Goal: Check status: Check status

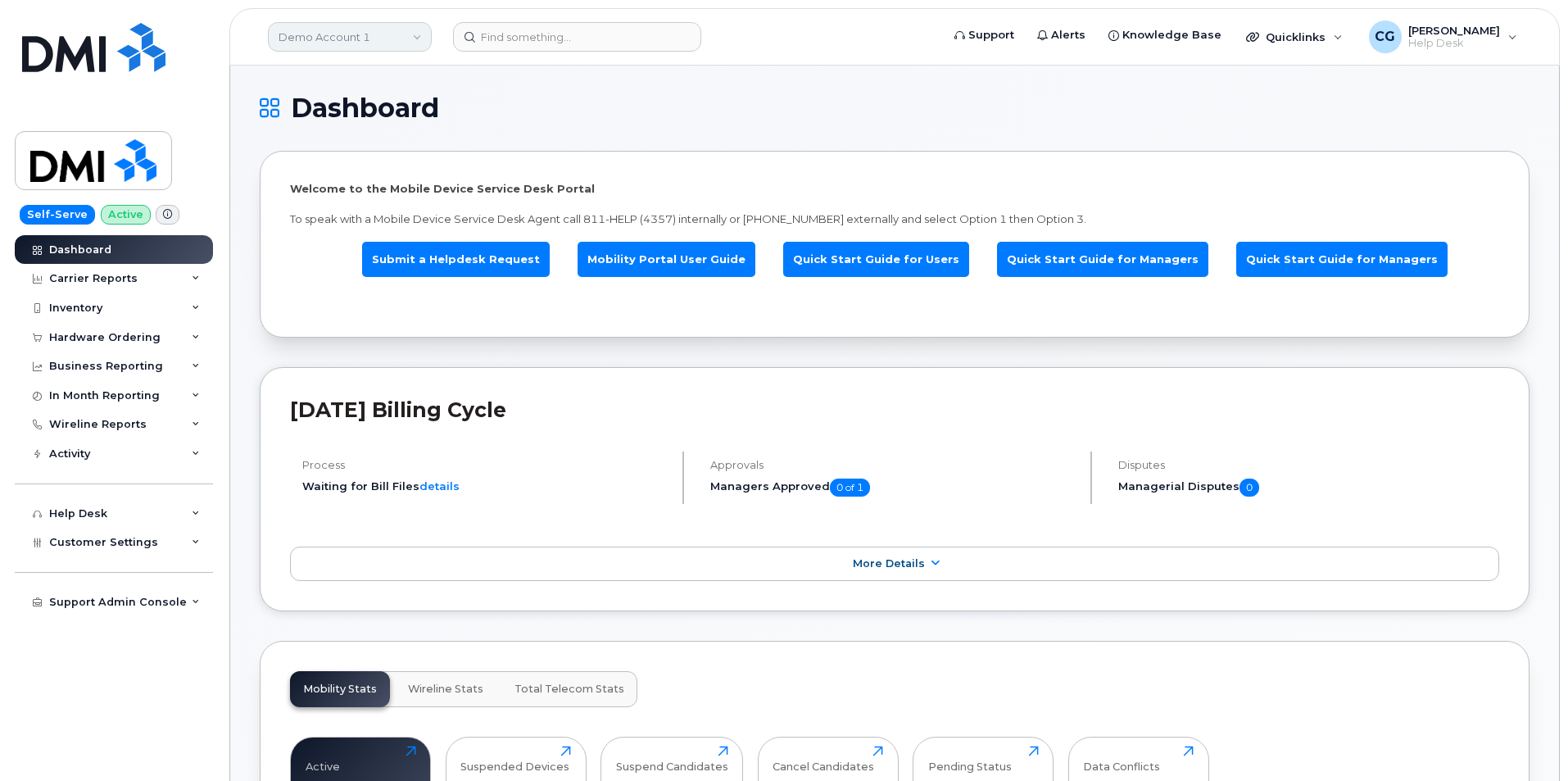
click at [353, 37] on link "Demo Account 1" at bounding box center [350, 36] width 164 height 30
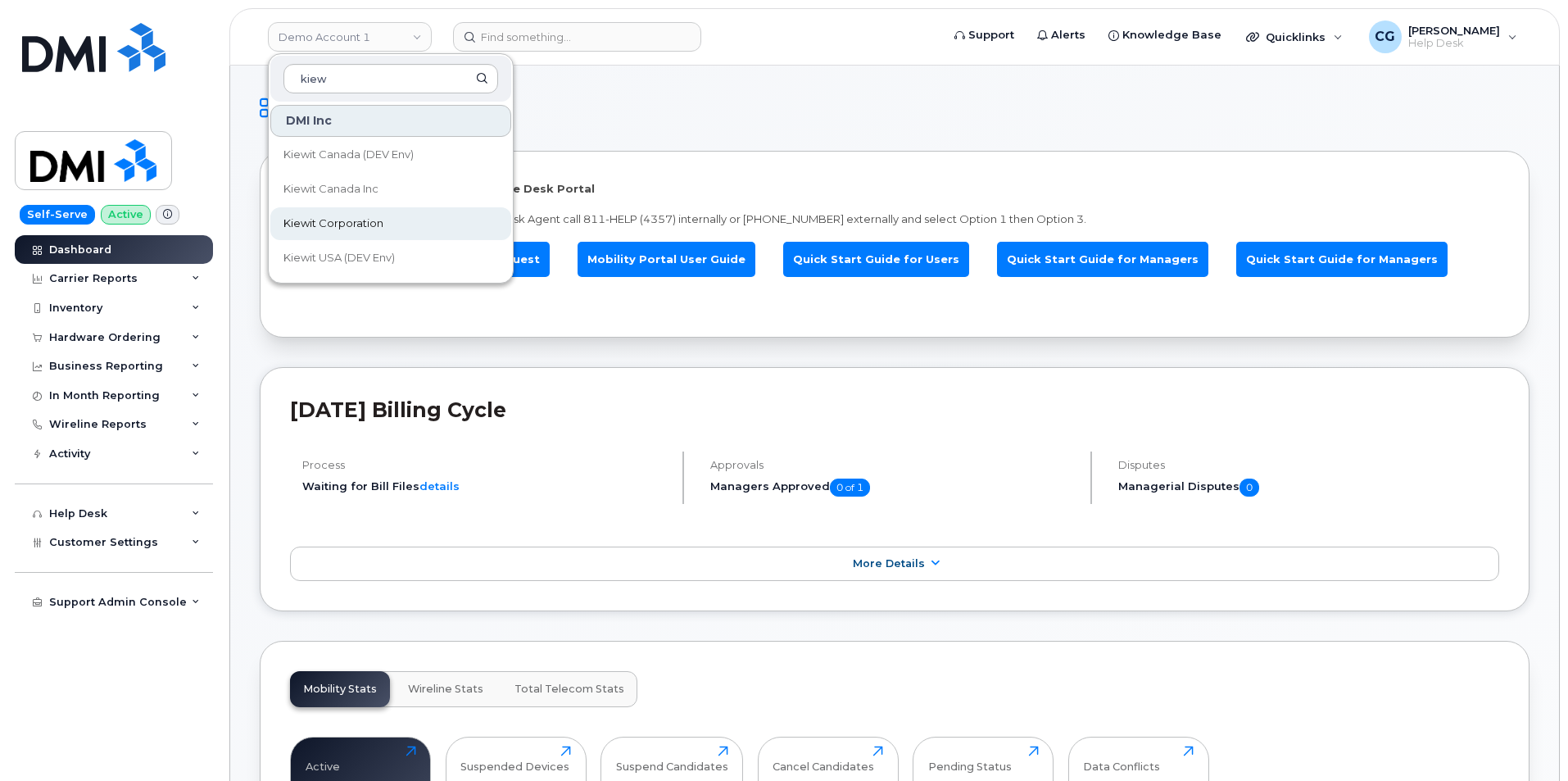
type input "kiew"
click at [364, 215] on link "Kiewit Corporation" at bounding box center [391, 223] width 241 height 33
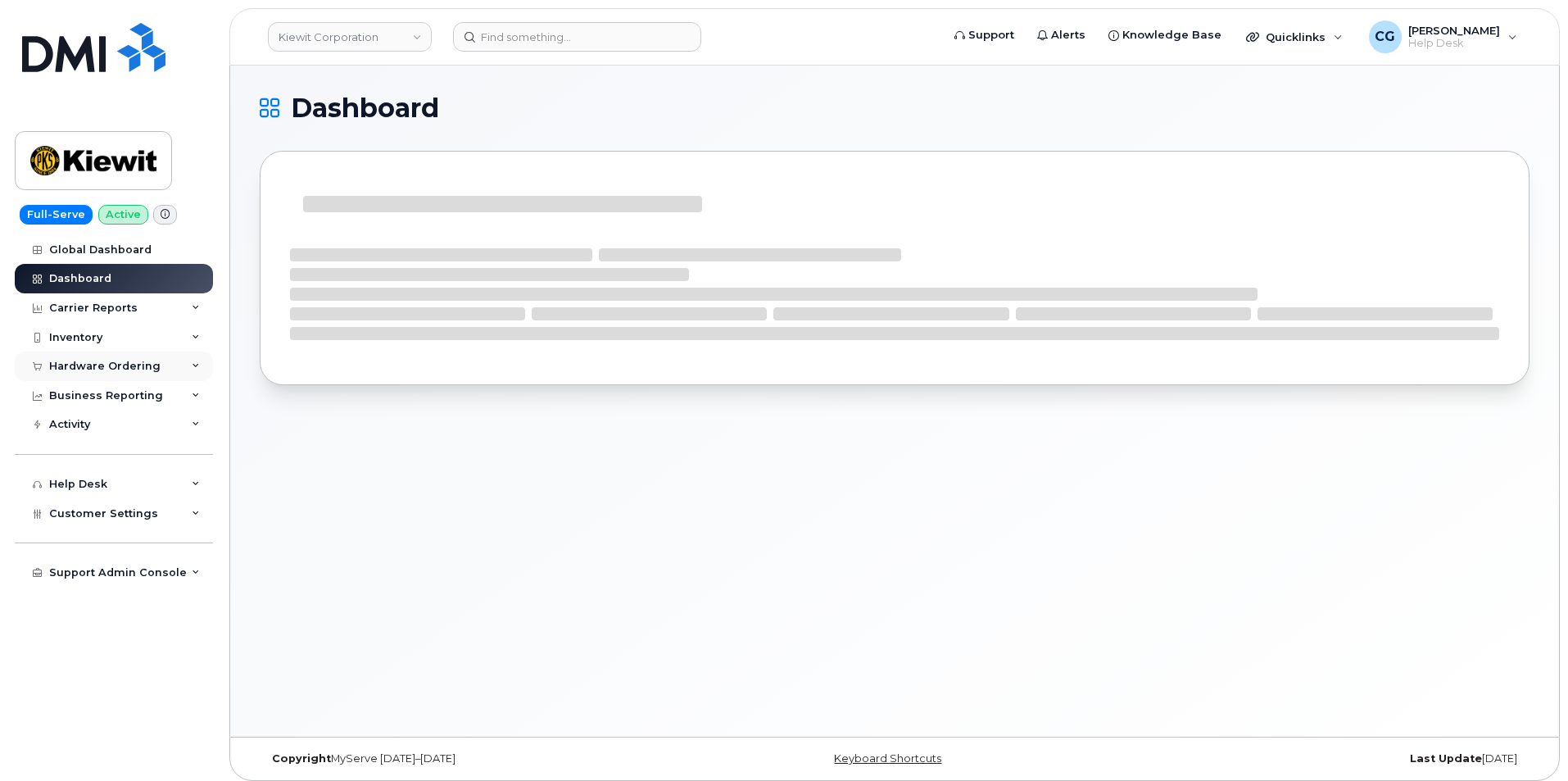
click at [86, 368] on div "Hardware Ordering" at bounding box center [105, 366] width 111 height 13
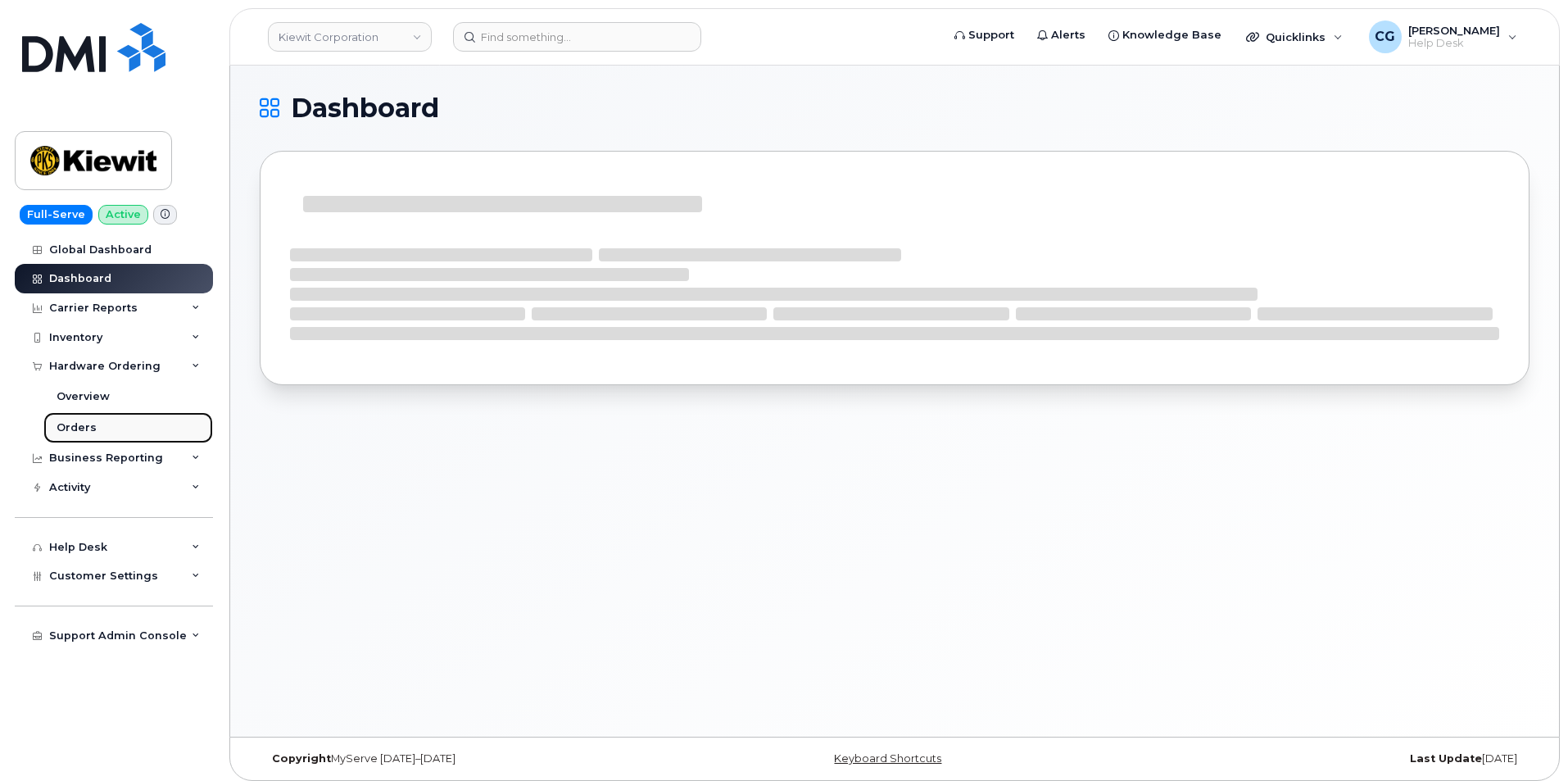
click at [75, 428] on div "Orders" at bounding box center [76, 427] width 40 height 15
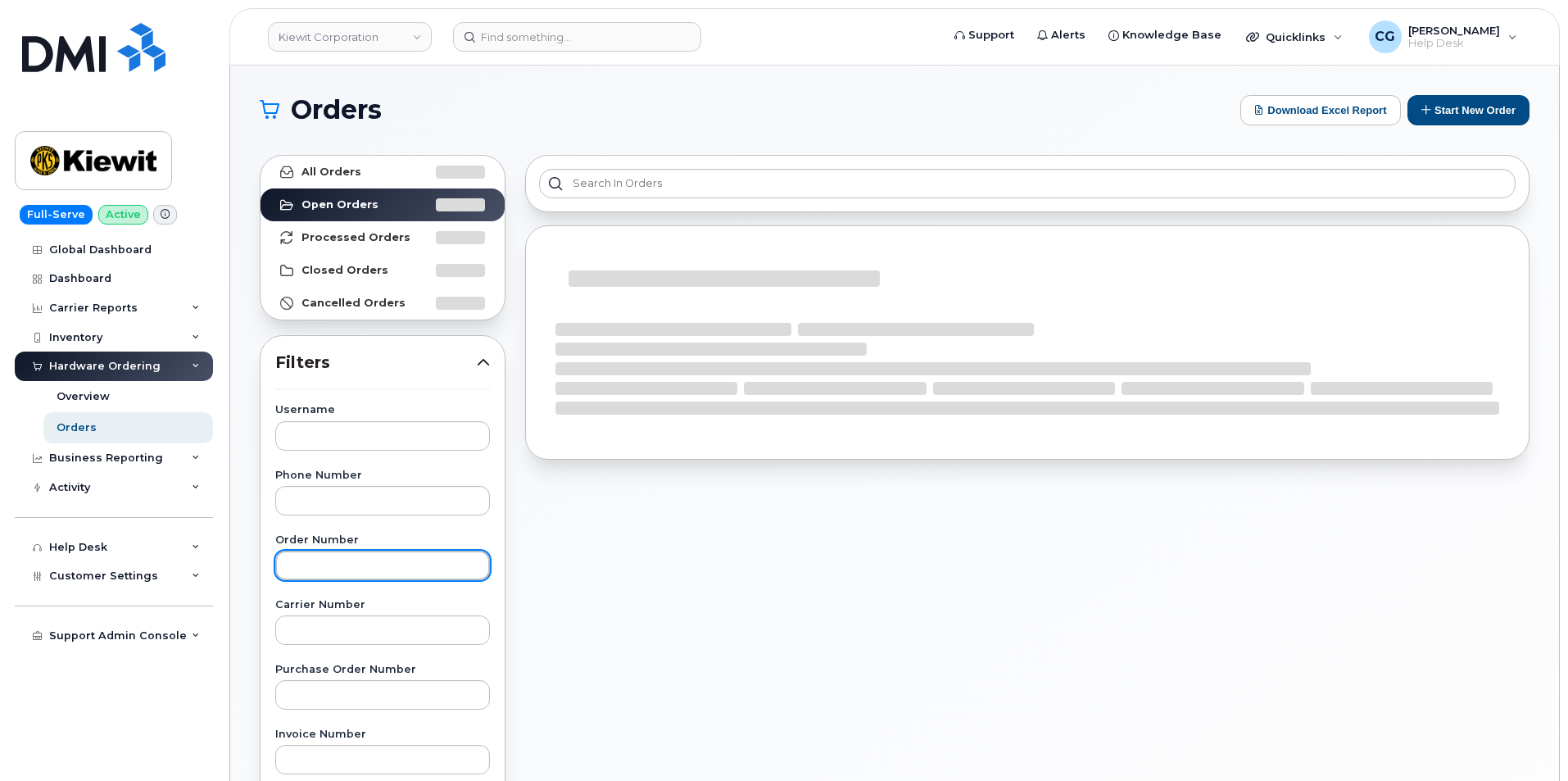
click at [344, 565] on input "text" at bounding box center [383, 565] width 215 height 30
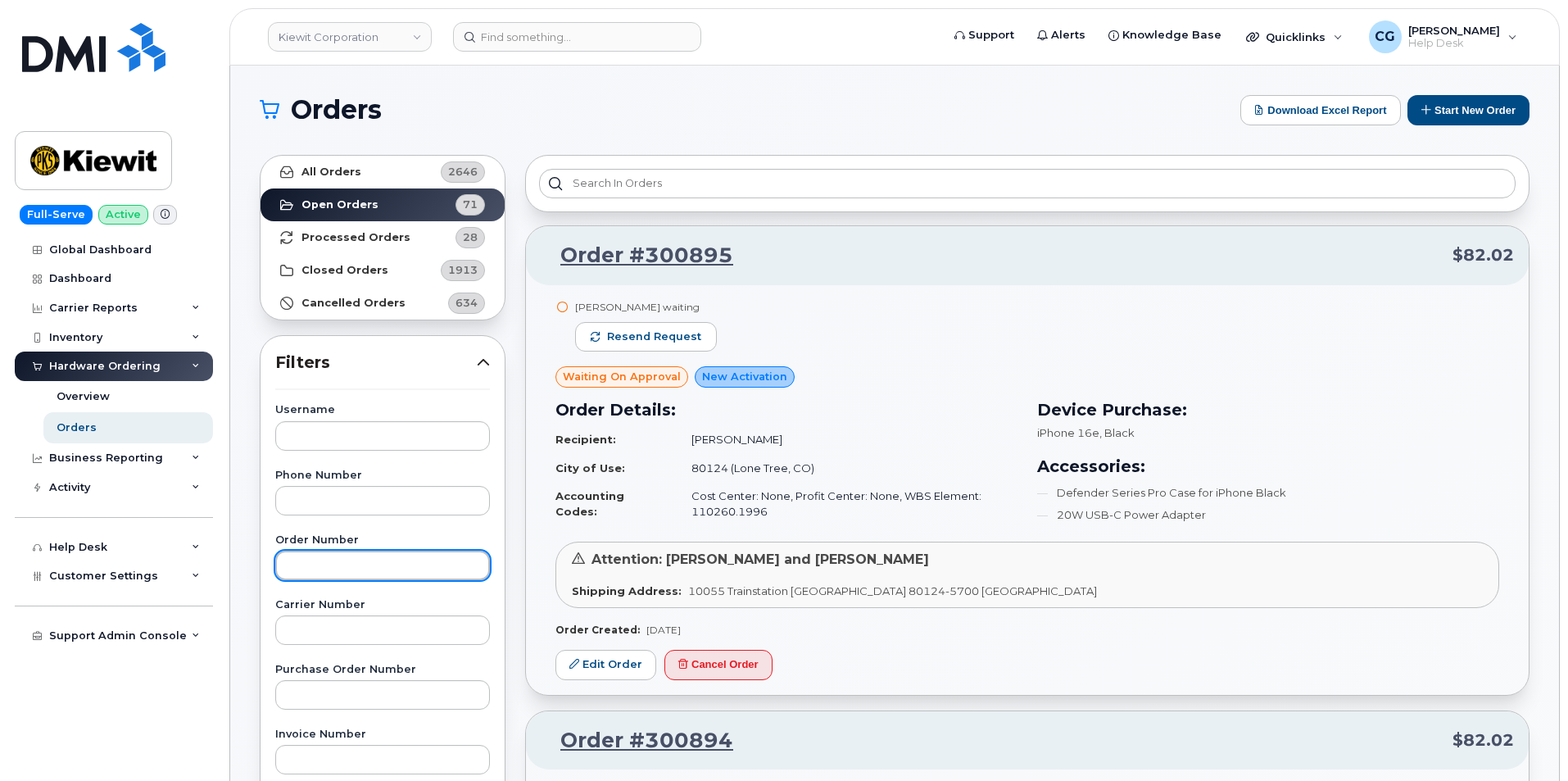
type input "6"
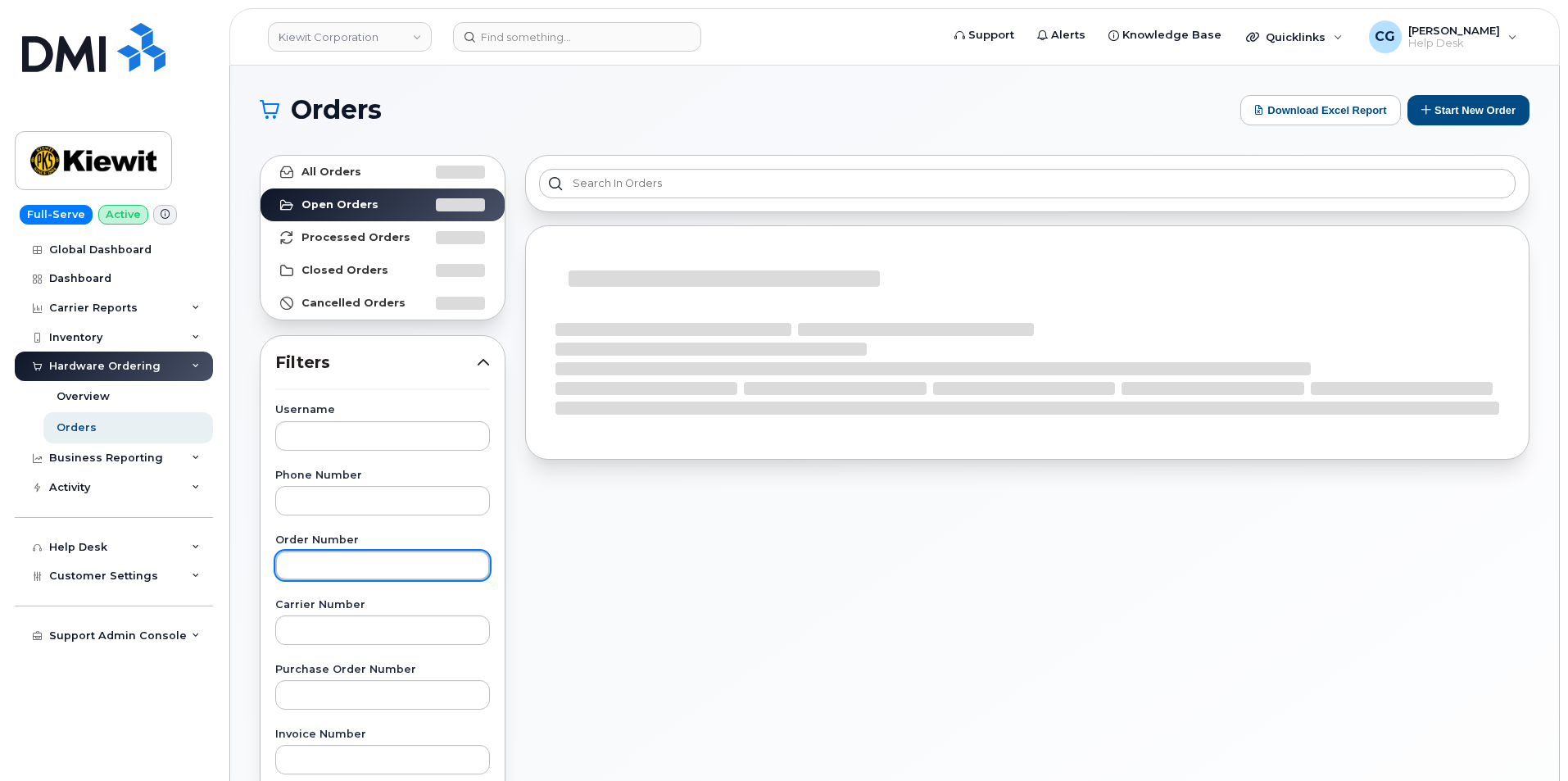
click at [343, 563] on input "text" at bounding box center [383, 565] width 215 height 30
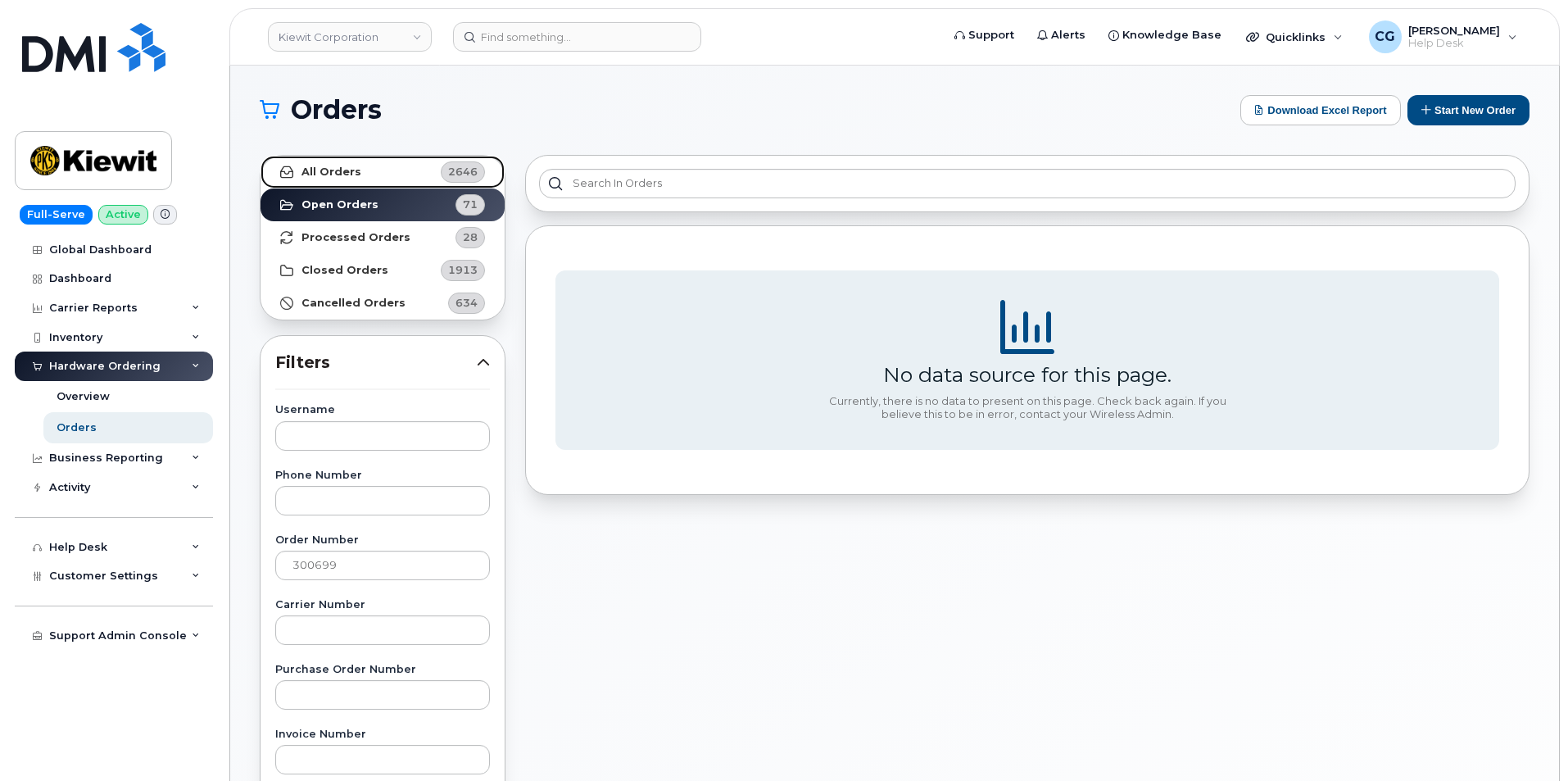
click at [331, 172] on strong "All Orders" at bounding box center [331, 172] width 60 height 13
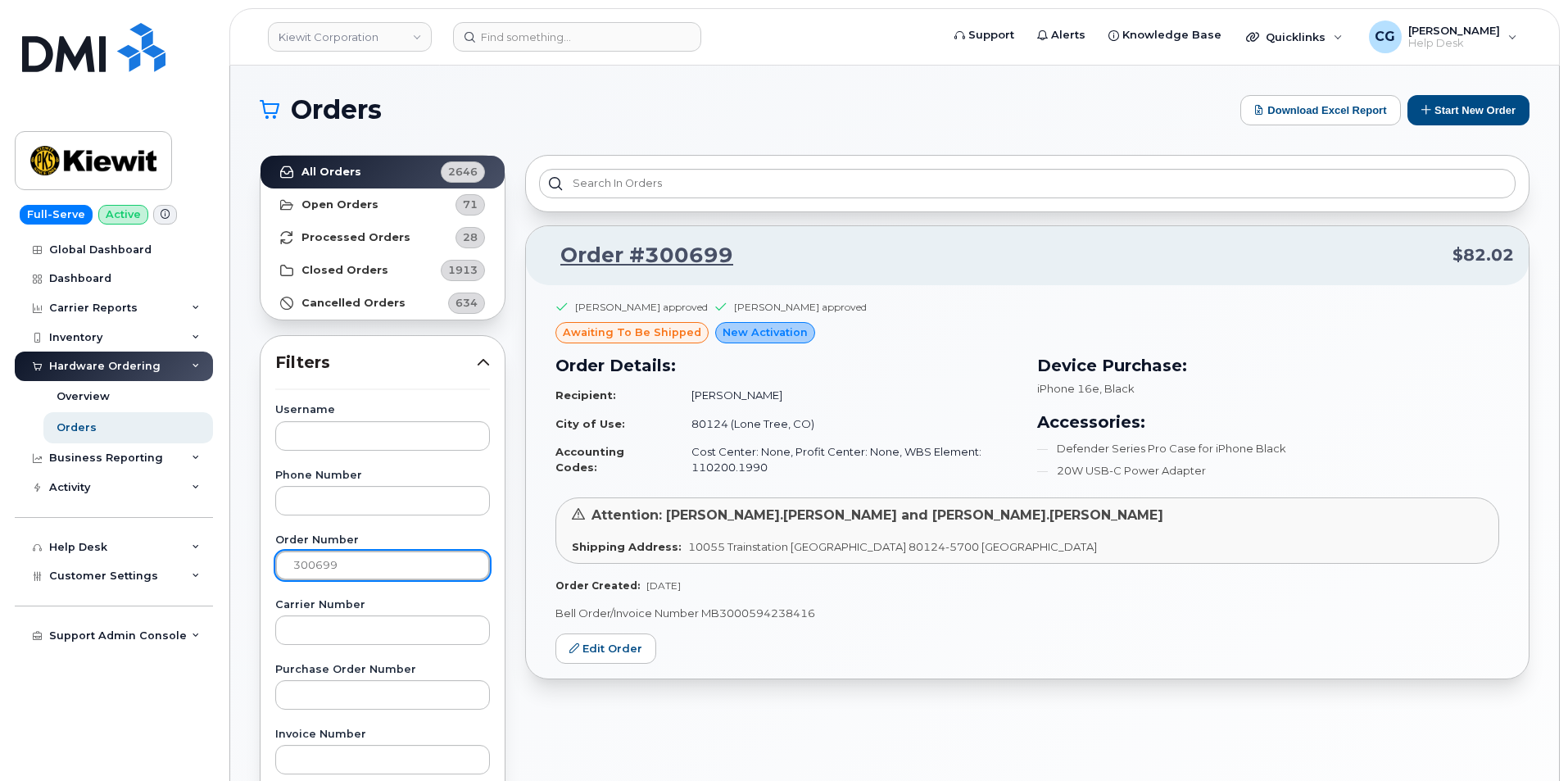
click at [342, 565] on input "300699" at bounding box center [383, 565] width 215 height 30
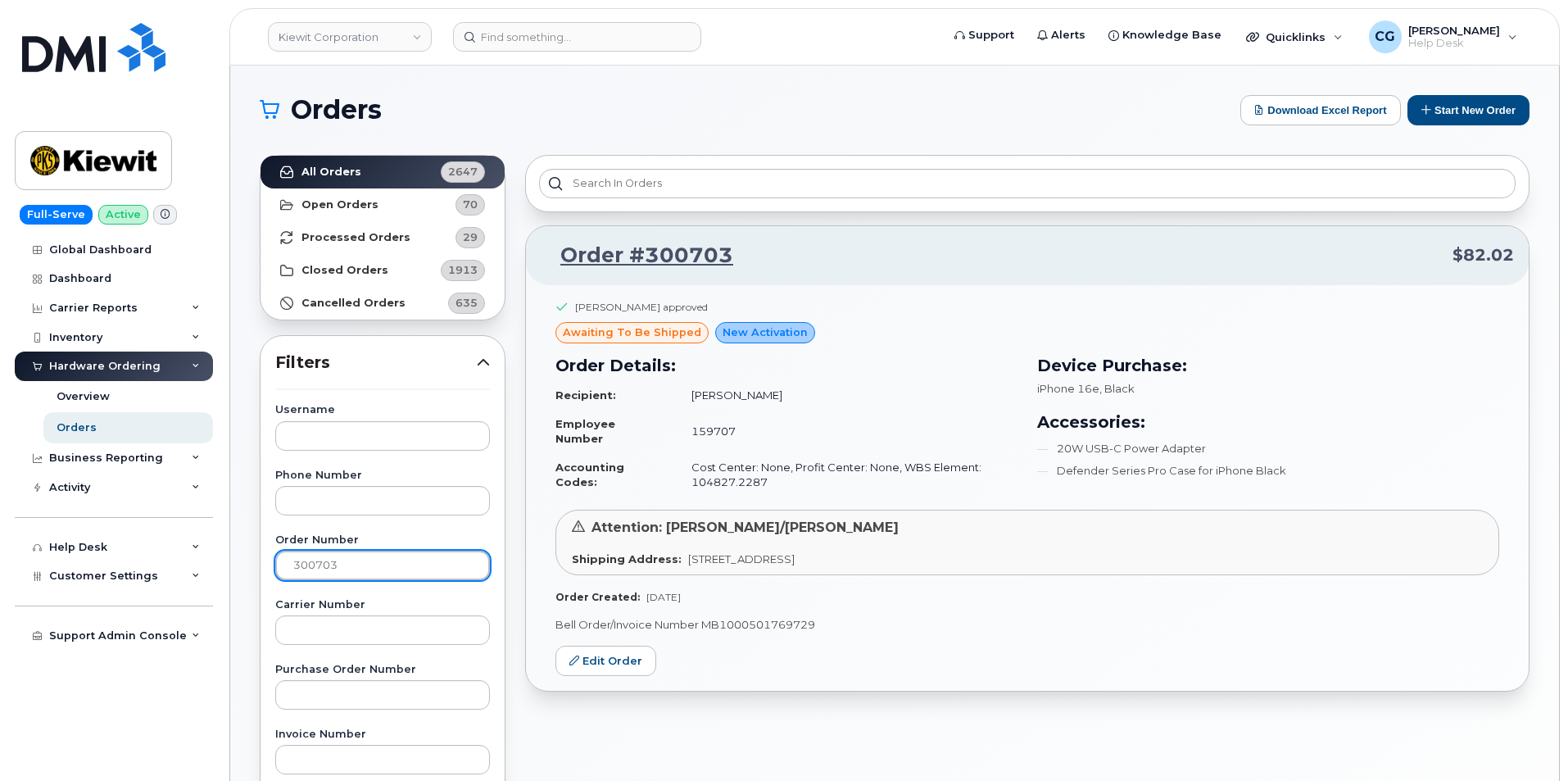
click at [352, 579] on input "300703" at bounding box center [383, 565] width 215 height 30
click at [349, 565] on input "300703" at bounding box center [383, 565] width 215 height 30
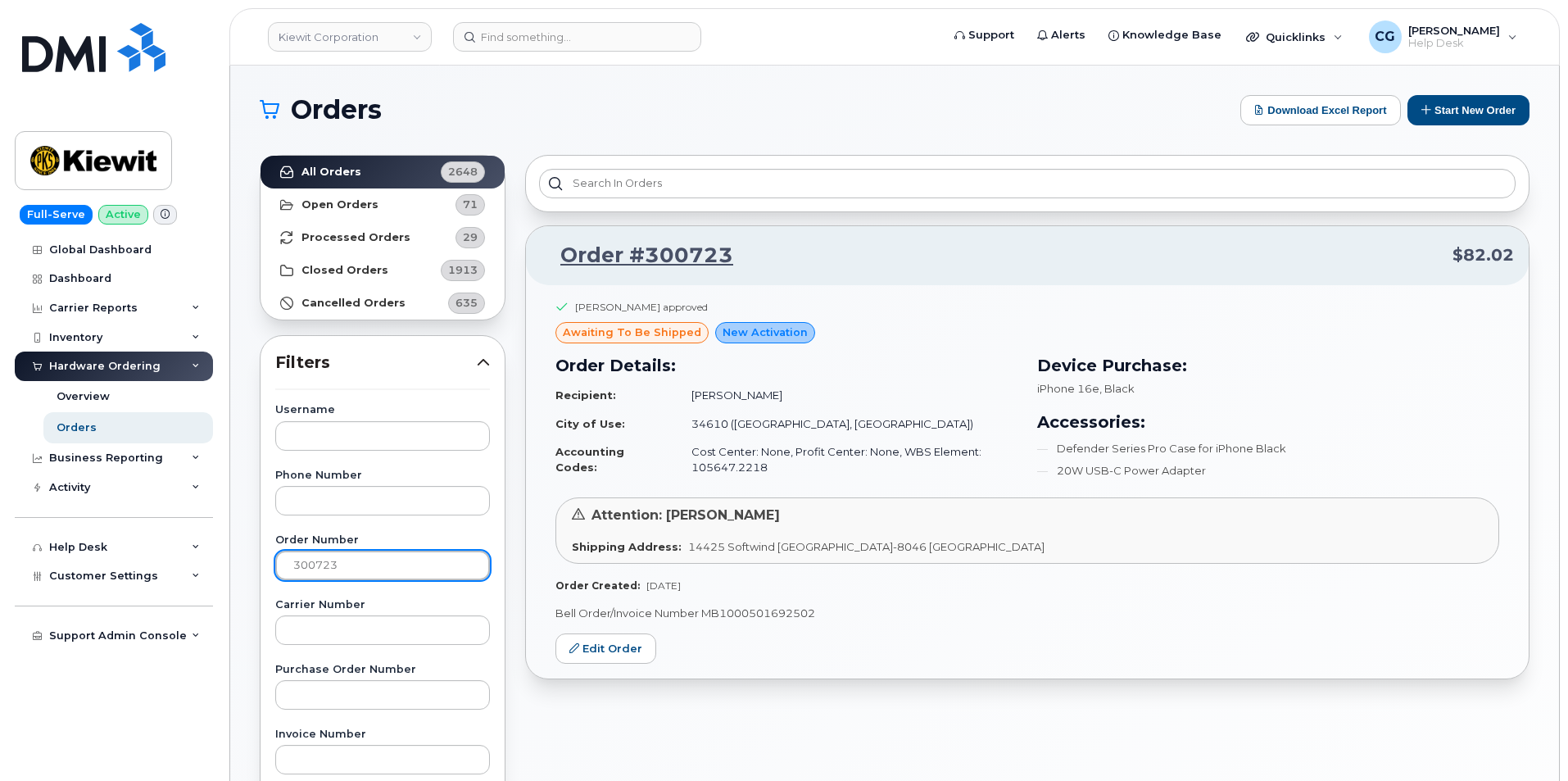
click at [366, 558] on input "300723" at bounding box center [383, 565] width 215 height 30
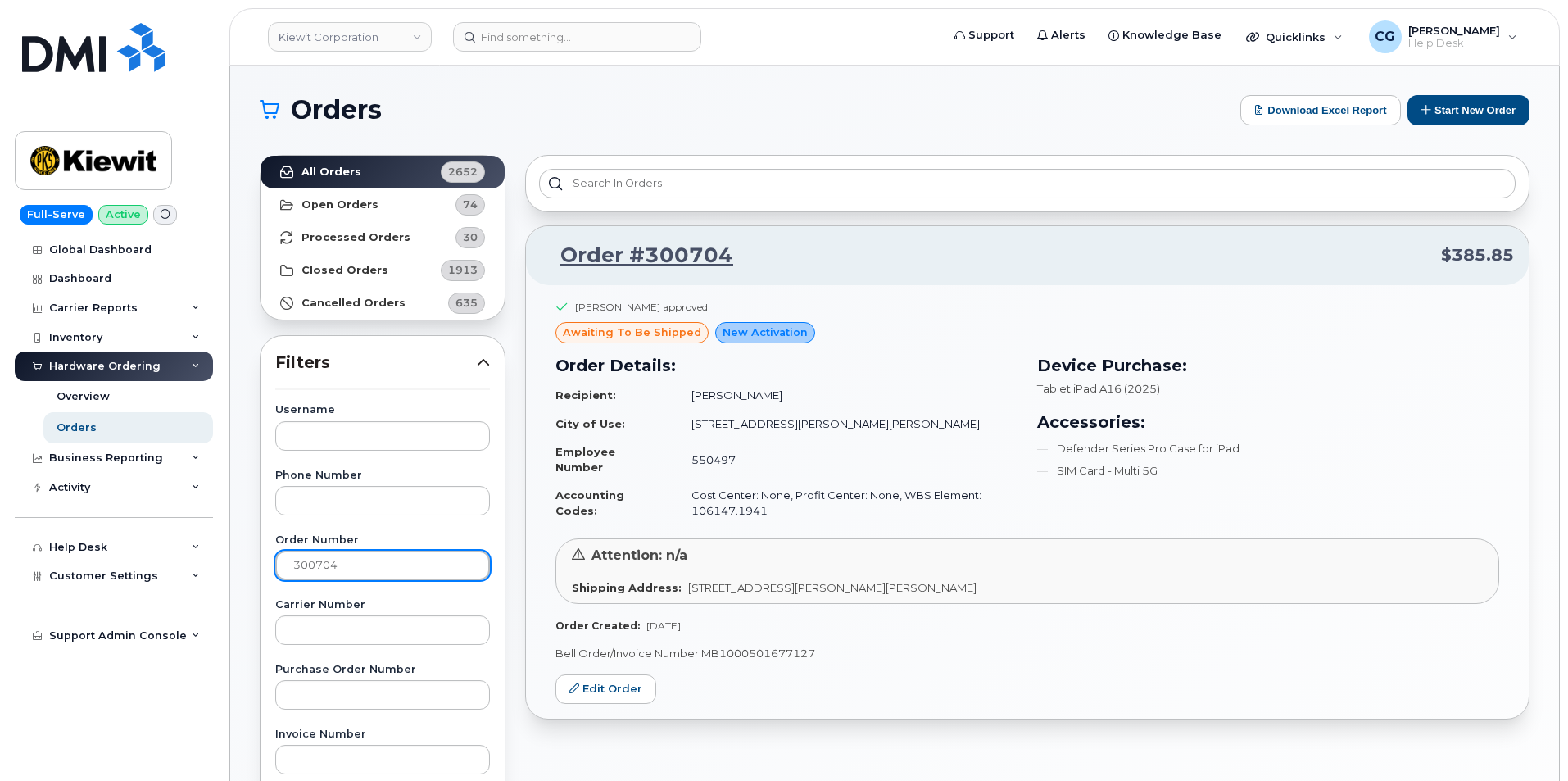
click at [349, 558] on input "300704" at bounding box center [383, 565] width 215 height 30
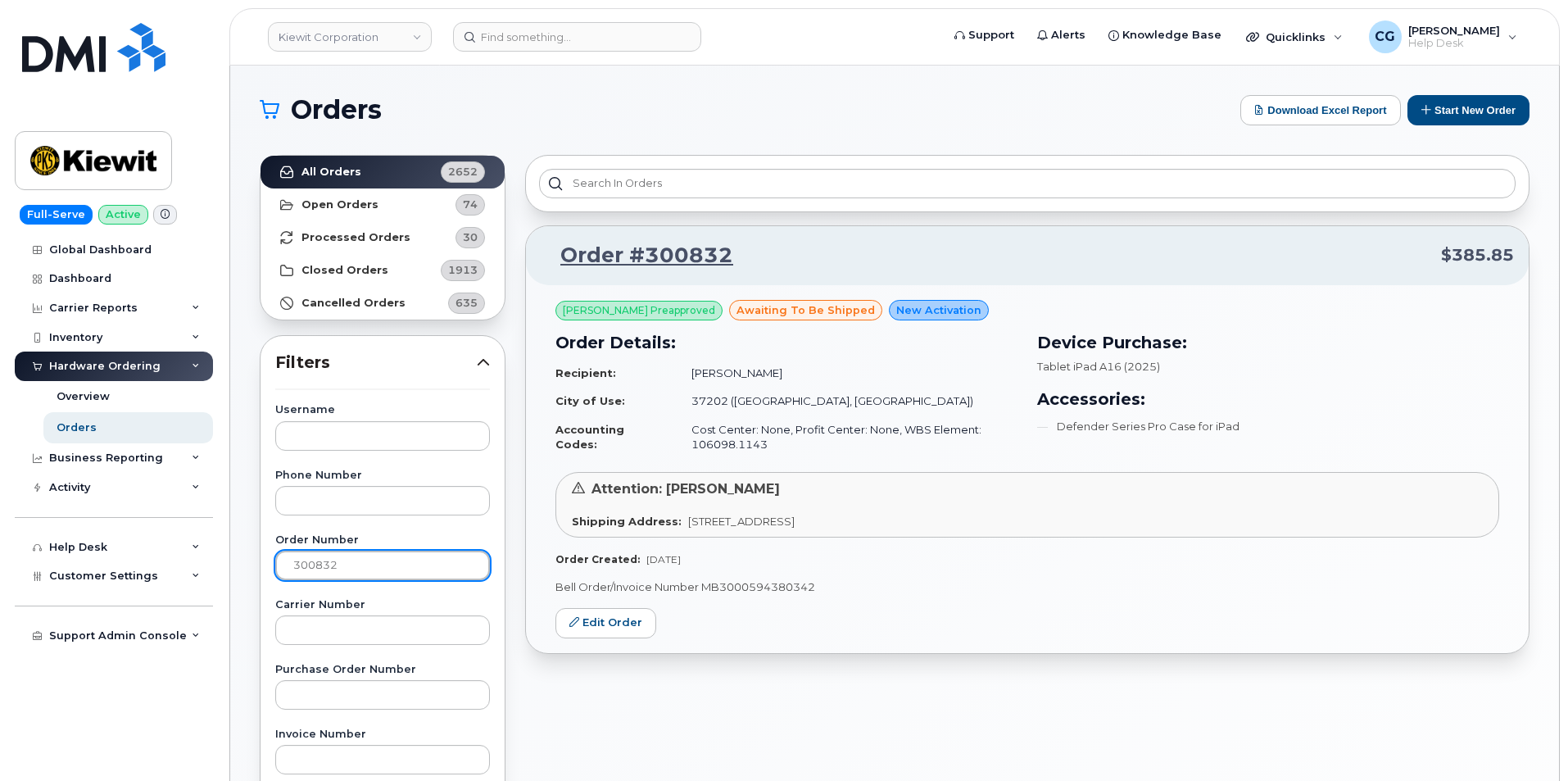
click at [378, 565] on input "300832" at bounding box center [383, 565] width 215 height 30
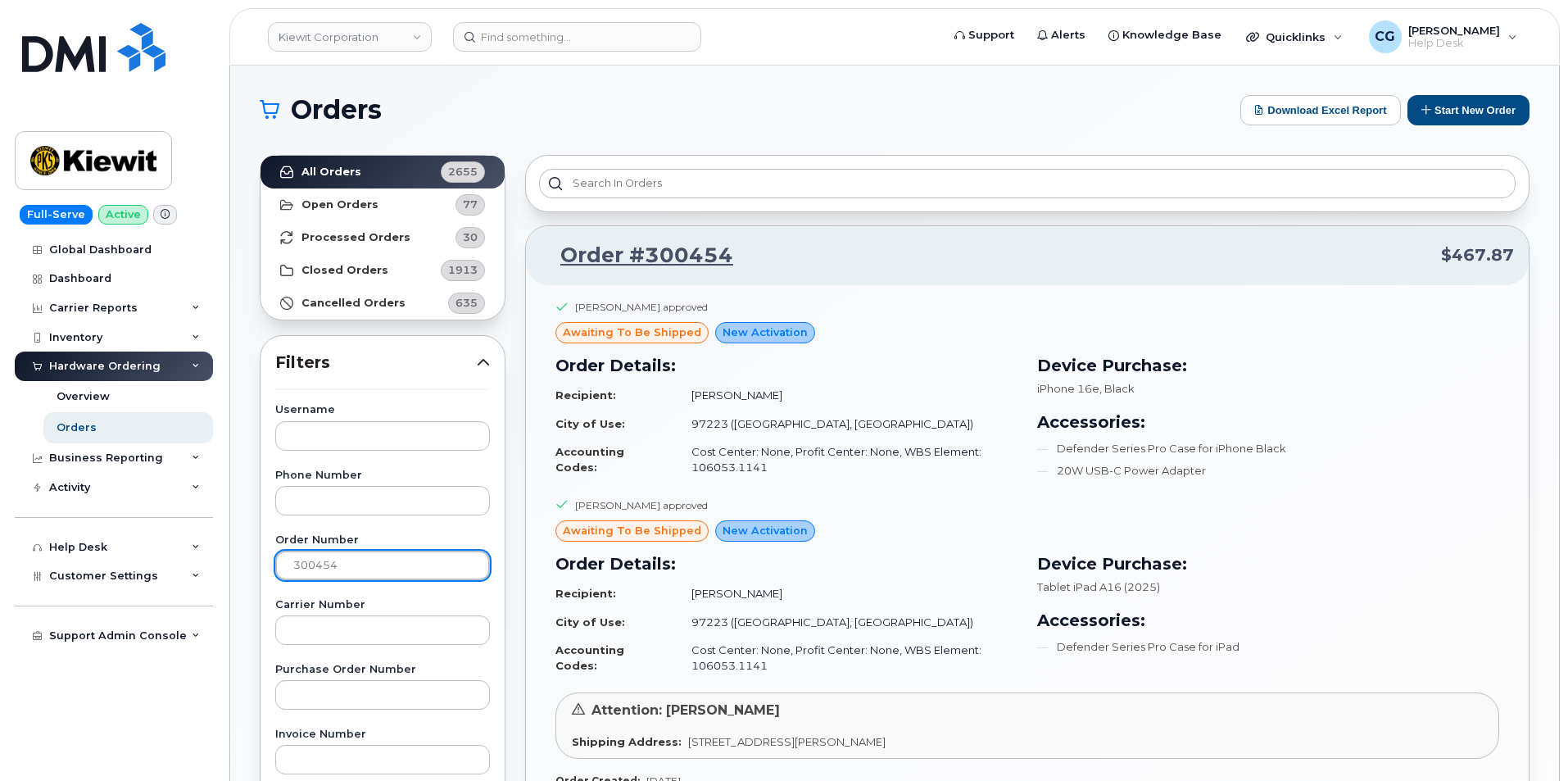
click at [341, 568] on input "300454" at bounding box center [383, 565] width 215 height 30
type input "300717"
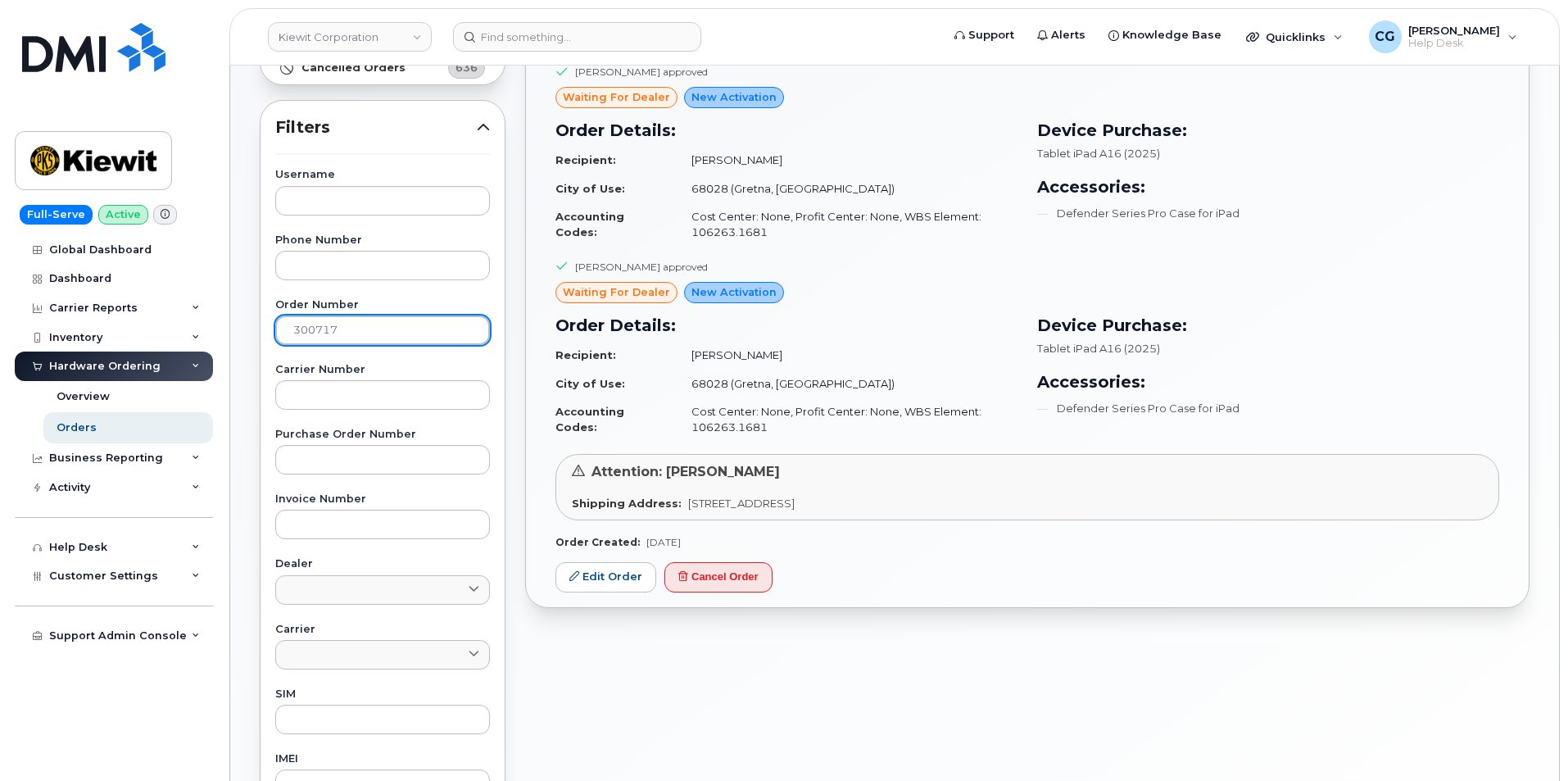
scroll to position [246, 0]
